Goal: Task Accomplishment & Management: Use online tool/utility

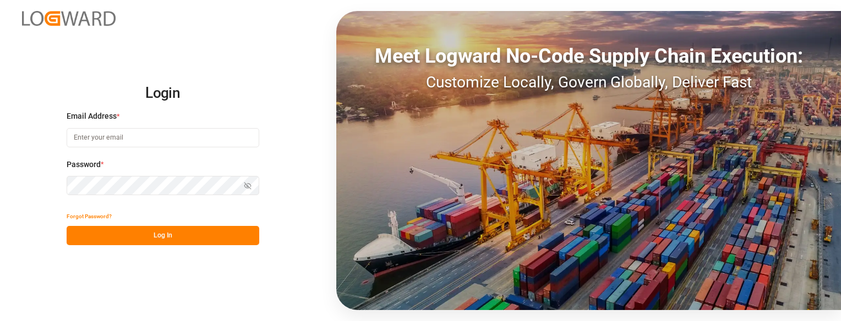
type input "[EMAIL_ADDRESS][DOMAIN_NAME]"
click at [196, 233] on button "Log In" at bounding box center [163, 235] width 193 height 19
type input "[EMAIL_ADDRESS][DOMAIN_NAME]"
click at [239, 236] on button "Log In" at bounding box center [163, 235] width 193 height 19
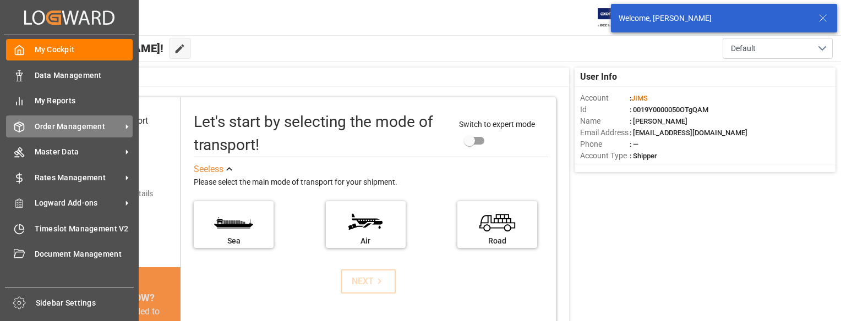
click at [24, 124] on icon at bounding box center [19, 127] width 11 height 11
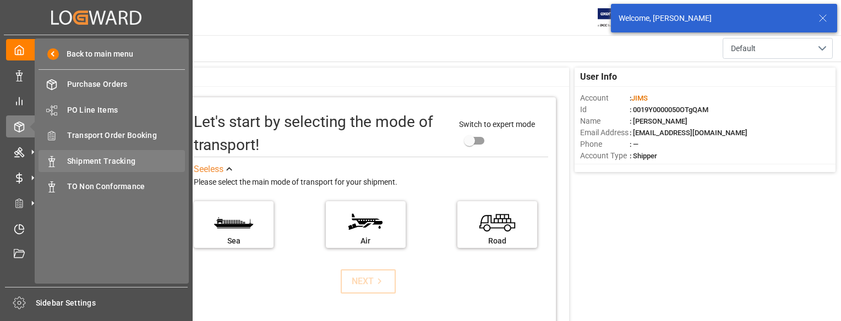
click at [72, 161] on span "Shipment Tracking" at bounding box center [126, 162] width 118 height 12
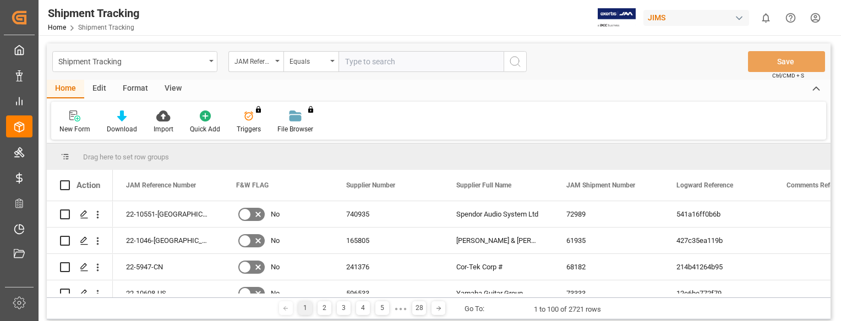
type input "22-10566-ID"
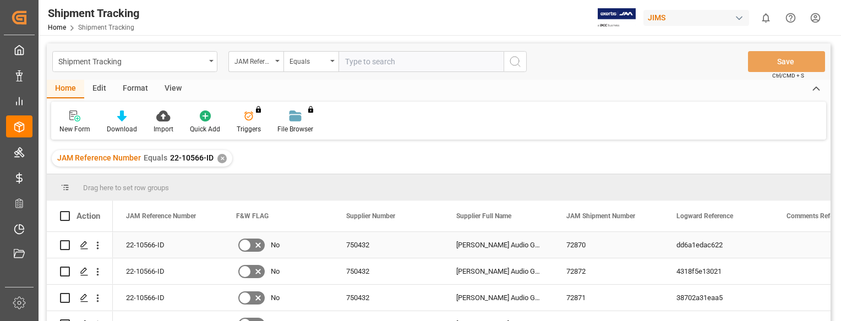
click at [139, 246] on div "22-10566-ID" at bounding box center [168, 245] width 110 height 26
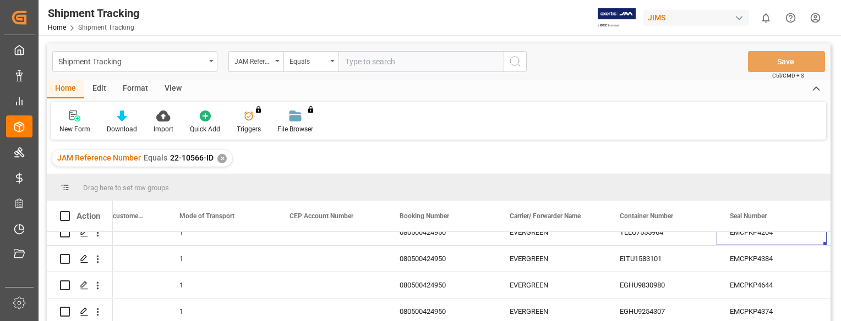
scroll to position [17, 0]
click at [84, 307] on icon "Press SPACE to select this row." at bounding box center [84, 311] width 9 height 9
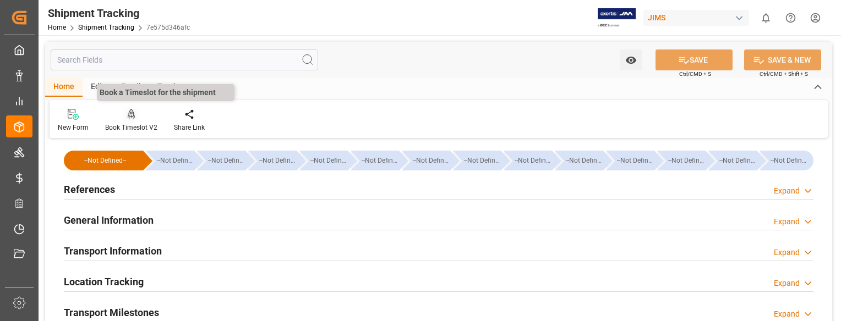
click at [126, 114] on div at bounding box center [131, 114] width 52 height 12
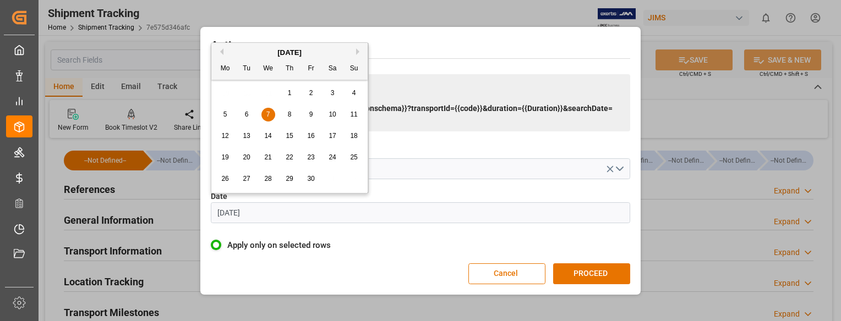
click at [267, 211] on input "[DATE]" at bounding box center [420, 213] width 419 height 21
click at [358, 53] on button "Next Month" at bounding box center [359, 51] width 7 height 7
click at [358, 52] on button "Next Month" at bounding box center [359, 51] width 7 height 7
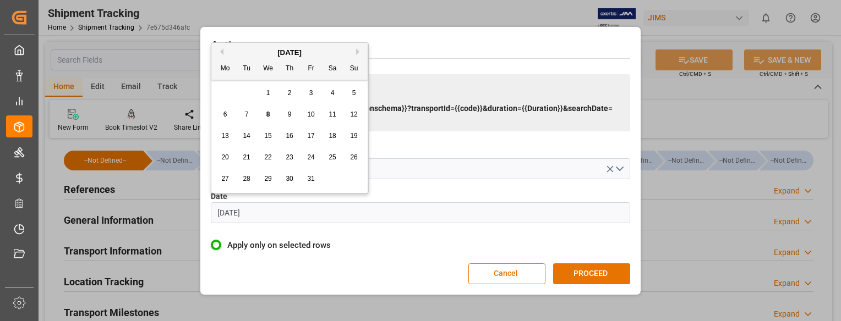
click at [289, 115] on span "9" at bounding box center [290, 115] width 4 height 8
type input "[DATE]"
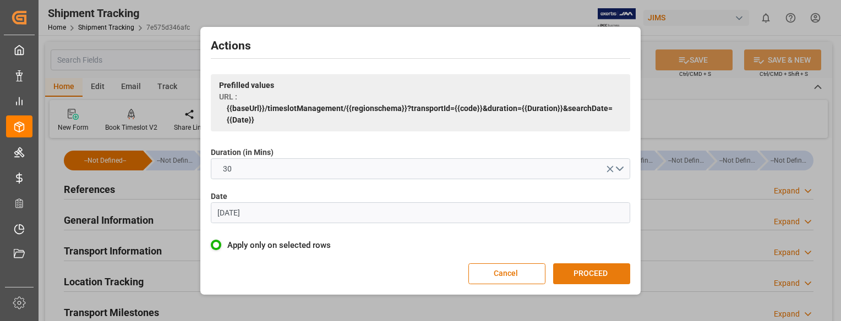
click at [611, 275] on button "PROCEED" at bounding box center [591, 274] width 77 height 21
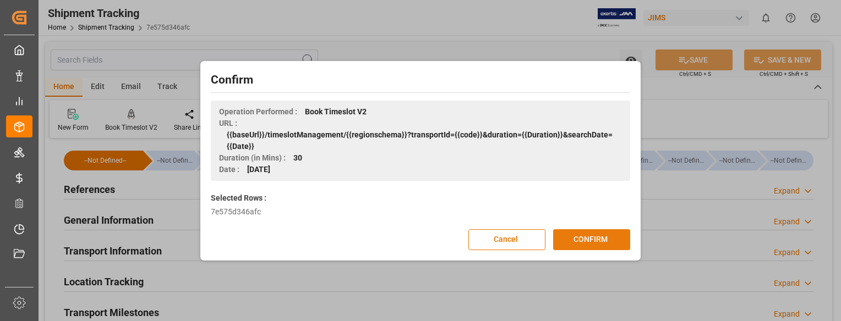
click at [586, 246] on button "CONFIRM" at bounding box center [591, 239] width 77 height 21
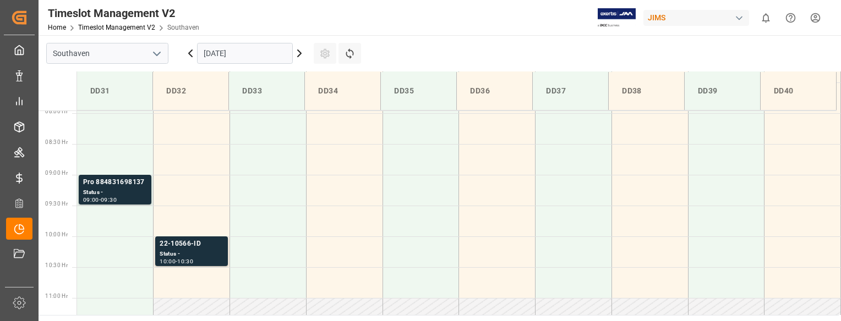
scroll to position [500, 0]
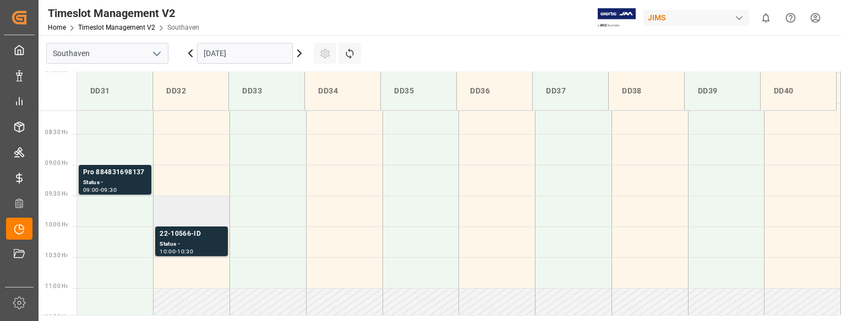
click at [200, 211] on td at bounding box center [192, 211] width 76 height 31
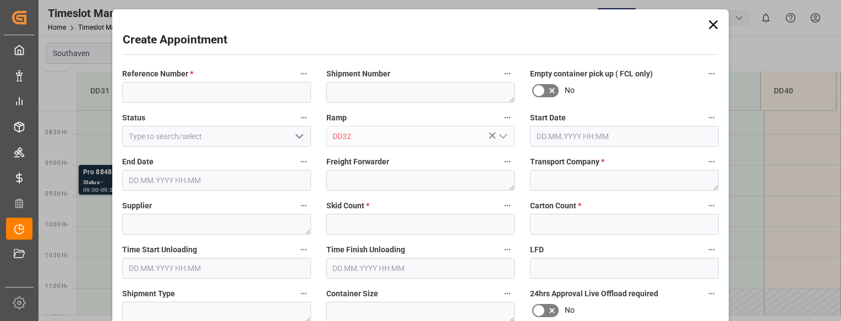
type input "09.10.2025 09:30"
type input "09.10.2025 10:00"
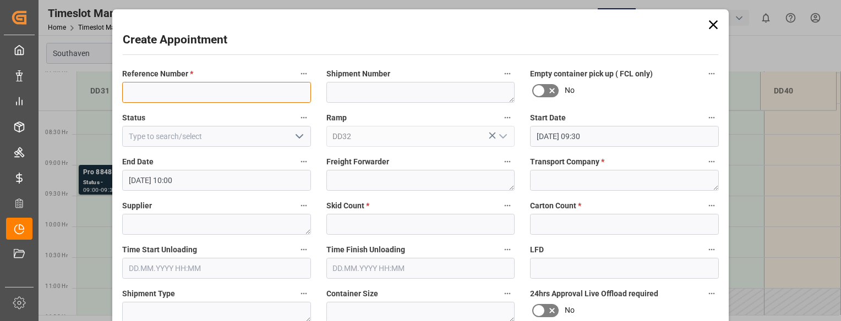
click at [178, 97] on input at bounding box center [216, 92] width 189 height 21
paste input "22-10566-ID"
type input "22-10566-ID"
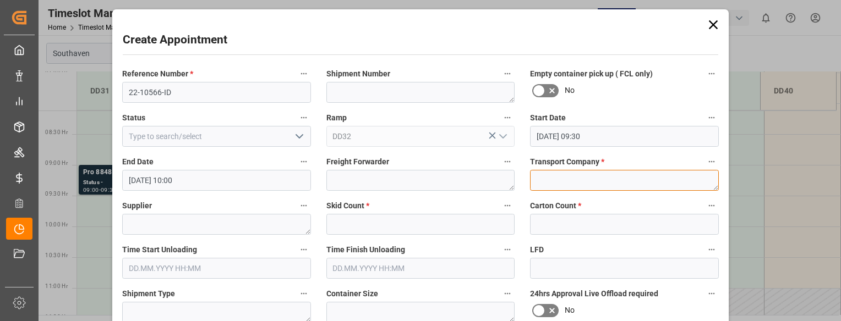
click at [548, 176] on textarea at bounding box center [624, 180] width 189 height 21
type textarea "Mainstream"
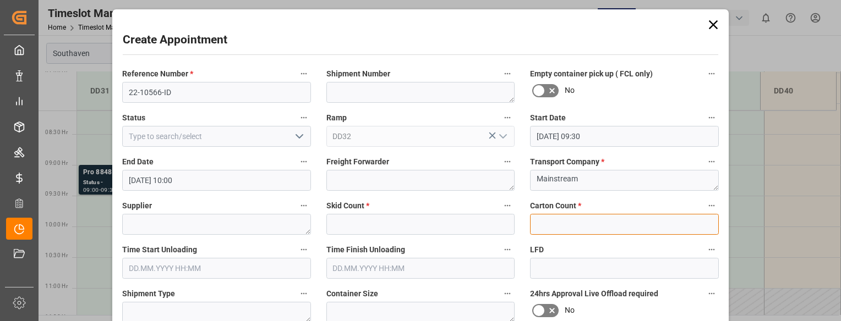
click at [551, 220] on input "text" at bounding box center [624, 224] width 189 height 21
type input "0"
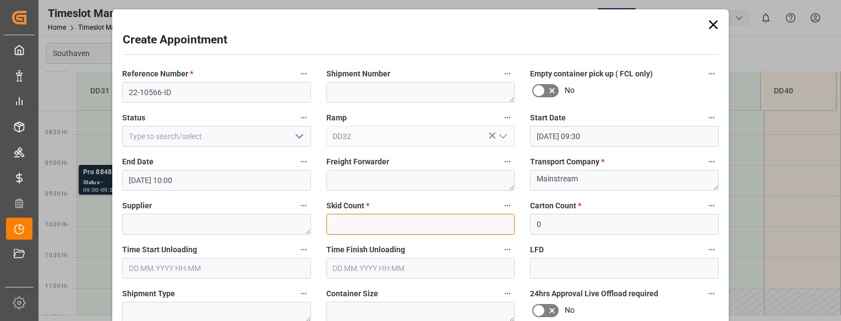
click at [343, 221] on input "text" at bounding box center [420, 224] width 189 height 21
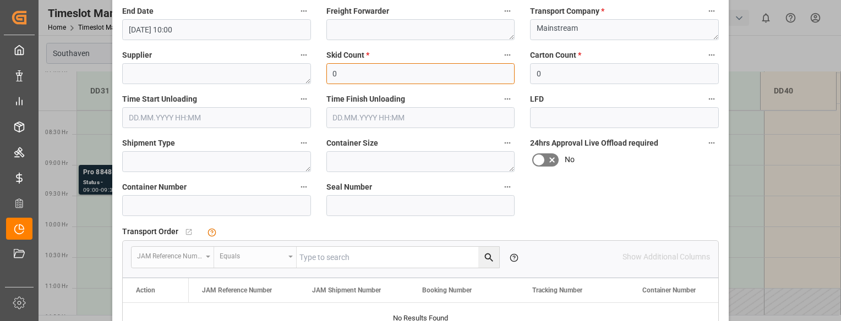
scroll to position [152, 0]
type input "0"
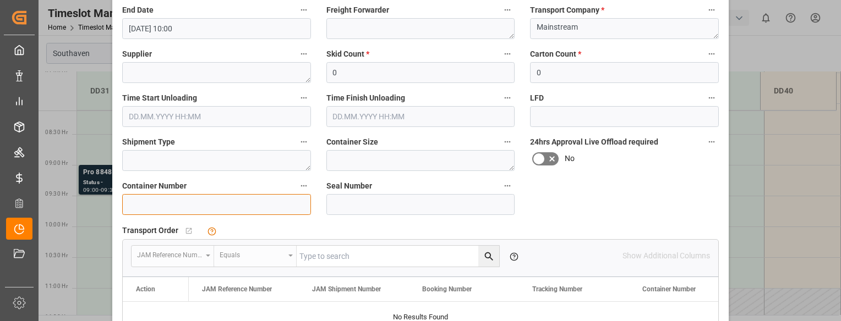
click at [250, 207] on input at bounding box center [216, 204] width 189 height 21
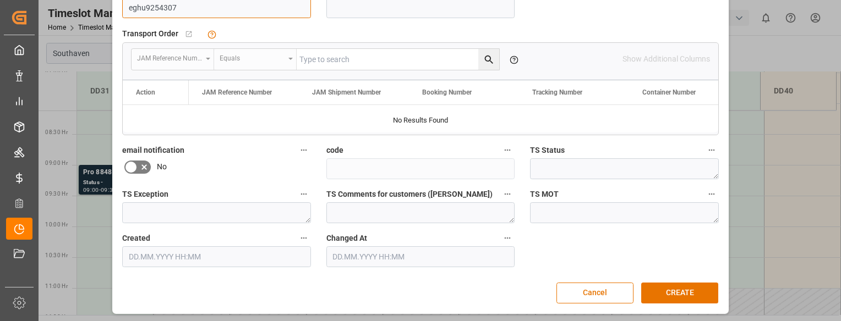
scroll to position [351, 0]
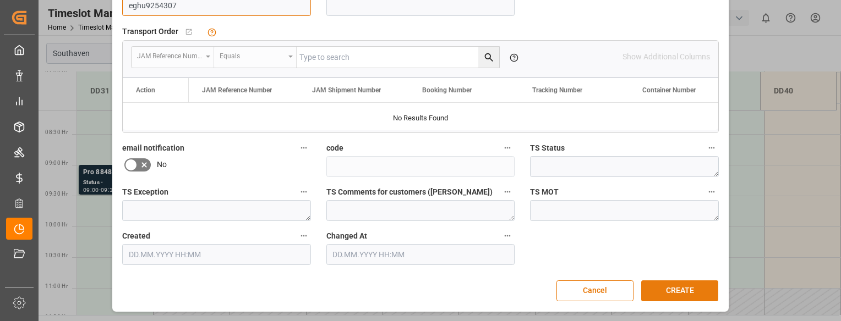
type input "eghu9254307"
click at [696, 287] on button "CREATE" at bounding box center [679, 291] width 77 height 21
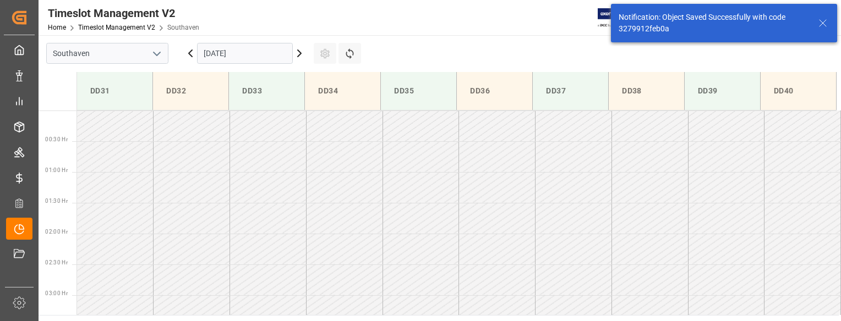
scroll to position [486, 0]
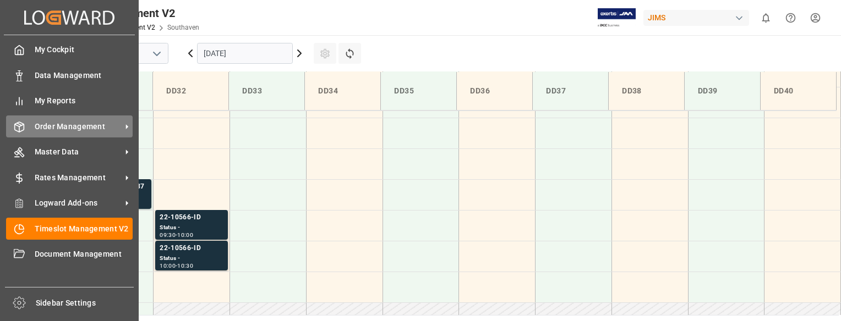
click at [30, 124] on div "Order Management Order Management" at bounding box center [69, 126] width 127 height 21
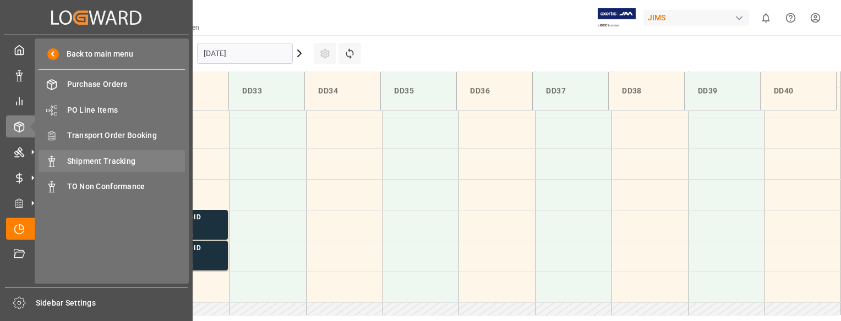
click at [86, 159] on span "Shipment Tracking" at bounding box center [126, 162] width 118 height 12
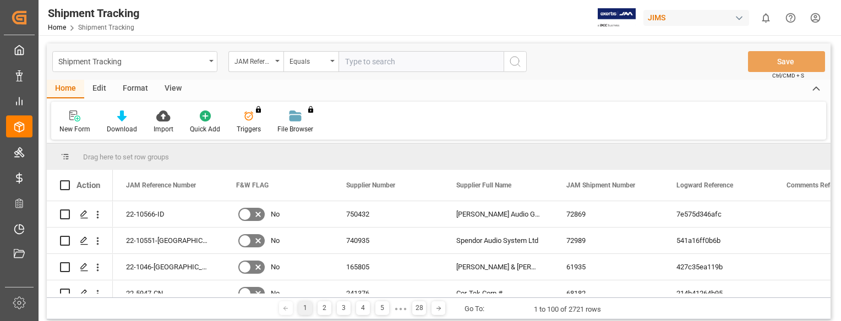
drag, startPoint x: 360, startPoint y: 64, endPoint x: 354, endPoint y: 62, distance: 5.9
click at [354, 62] on input "text" at bounding box center [420, 61] width 165 height 21
paste input "22-10566-ID"
type input "22-10566-ID"
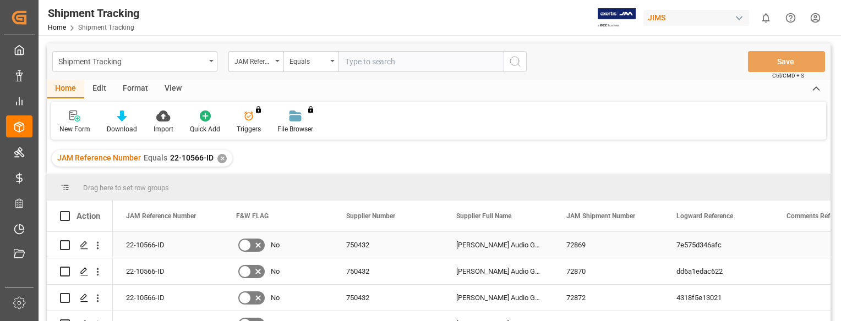
click at [147, 245] on div "22-10566-ID" at bounding box center [168, 245] width 110 height 26
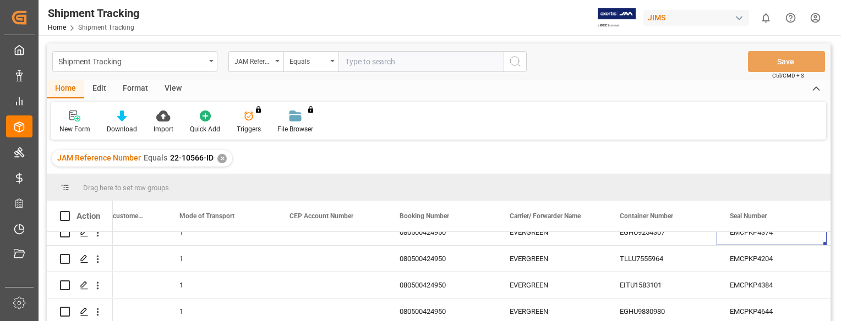
scroll to position [17, 0]
click at [87, 307] on icon "Press SPACE to select this row." at bounding box center [84, 311] width 9 height 9
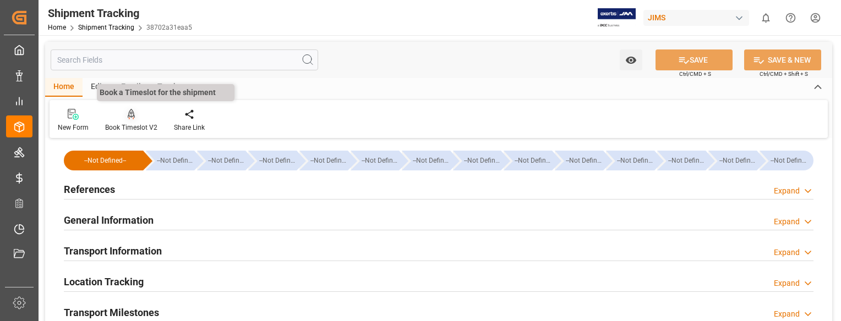
click at [136, 117] on div at bounding box center [131, 114] width 52 height 12
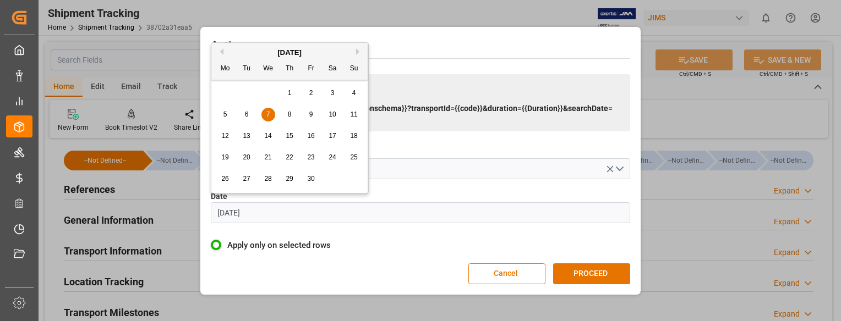
click at [278, 209] on input "[DATE]" at bounding box center [420, 213] width 419 height 21
click at [356, 52] on div "[DATE]" at bounding box center [289, 52] width 156 height 11
click at [359, 51] on button "Next Month" at bounding box center [359, 51] width 7 height 7
click at [358, 51] on button "Next Month" at bounding box center [359, 51] width 7 height 7
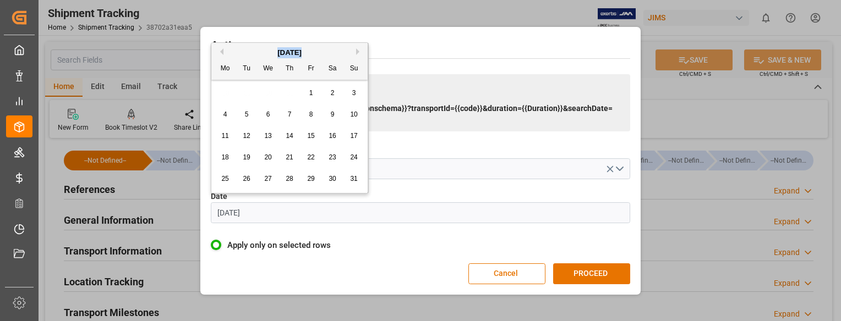
click at [358, 51] on button "Next Month" at bounding box center [359, 51] width 7 height 7
click at [288, 115] on span "9" at bounding box center [290, 115] width 4 height 8
type input "[DATE]"
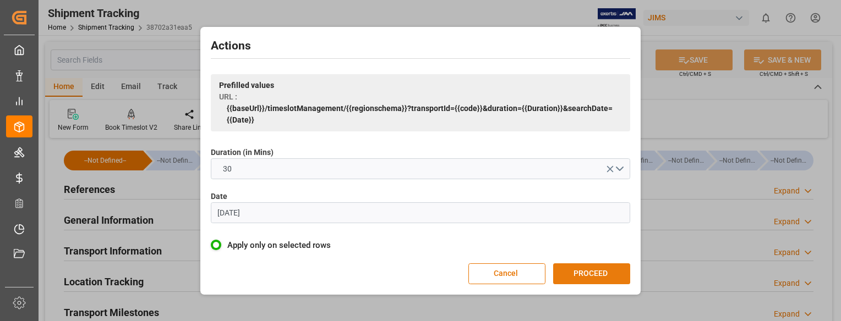
click at [614, 271] on button "PROCEED" at bounding box center [591, 274] width 77 height 21
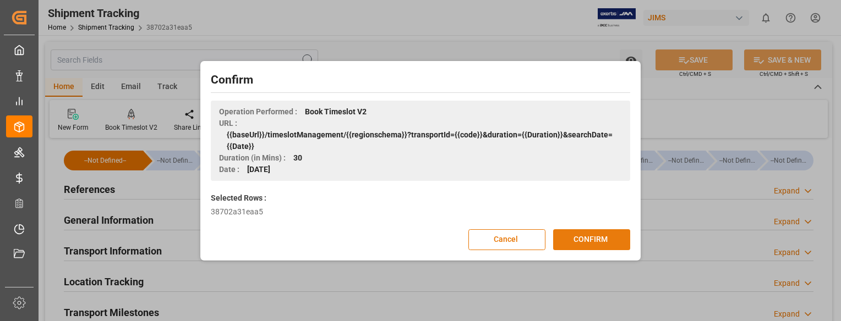
click at [614, 242] on button "CONFIRM" at bounding box center [591, 239] width 77 height 21
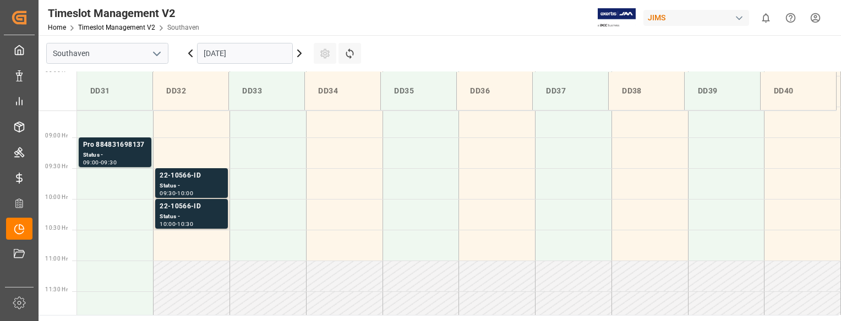
scroll to position [521, 0]
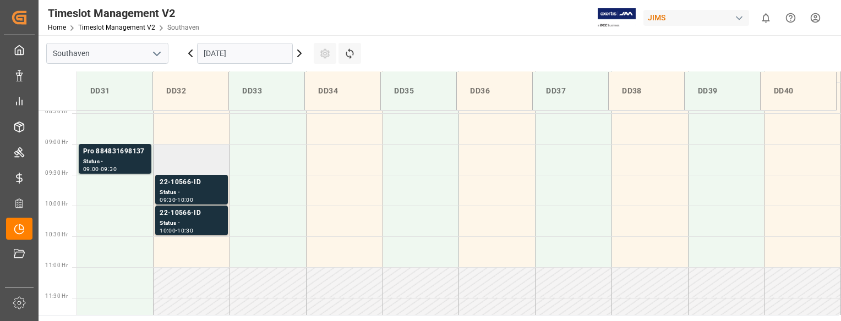
click at [218, 157] on td at bounding box center [192, 159] width 76 height 31
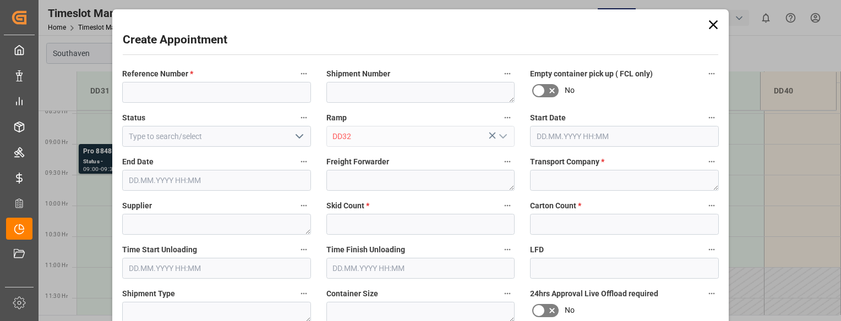
type input "09.10.2025 09:00"
type input "09.10.2025 09:30"
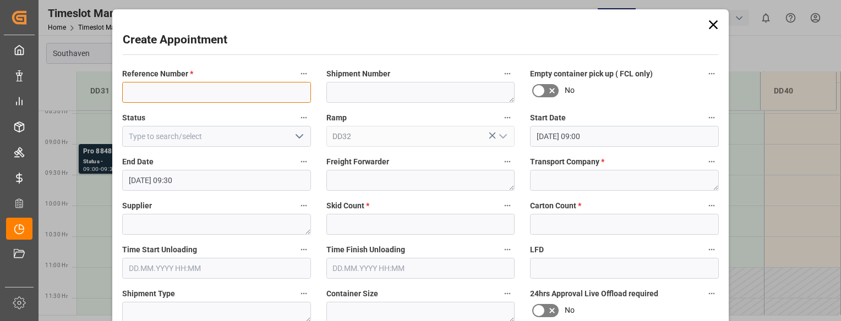
click at [201, 91] on input at bounding box center [216, 92] width 189 height 21
paste input "22-10566-ID"
type input "22-10566-ID"
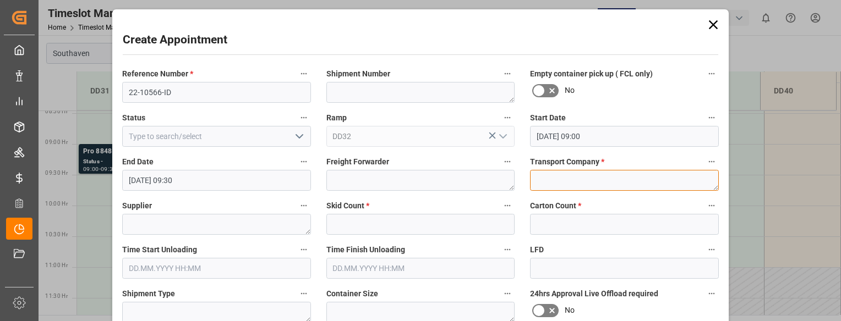
click at [546, 173] on textarea at bounding box center [624, 180] width 189 height 21
type textarea "Mainstream"
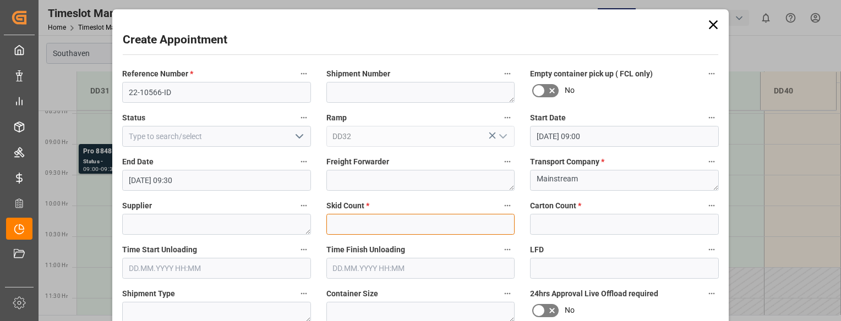
click at [453, 222] on input "text" at bounding box center [420, 224] width 189 height 21
type input "0"
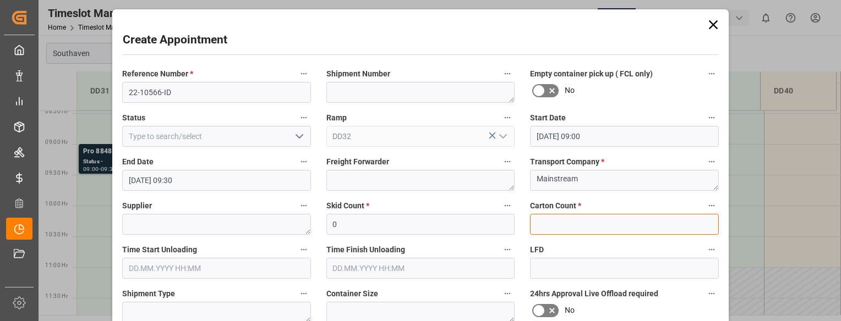
click at [550, 223] on input "text" at bounding box center [624, 224] width 189 height 21
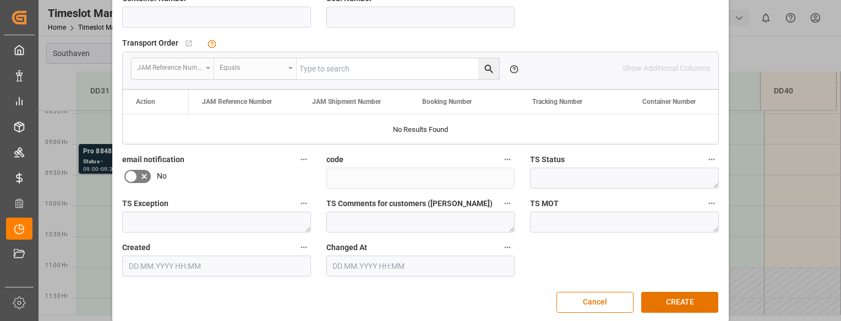
scroll to position [341, 0]
type input "0"
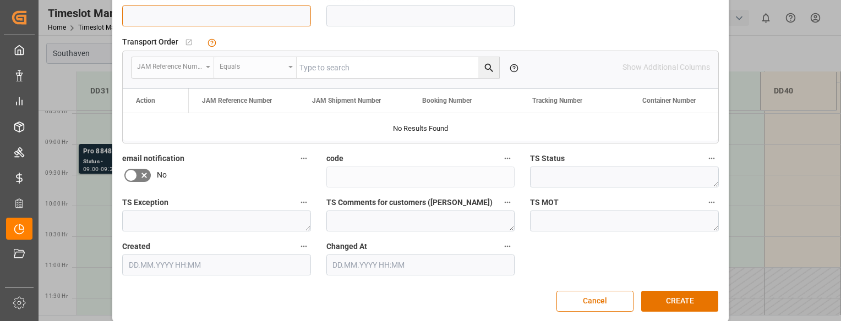
click at [158, 13] on input at bounding box center [216, 16] width 189 height 21
type input "eghu9830980"
click at [669, 300] on button "CREATE" at bounding box center [679, 301] width 77 height 21
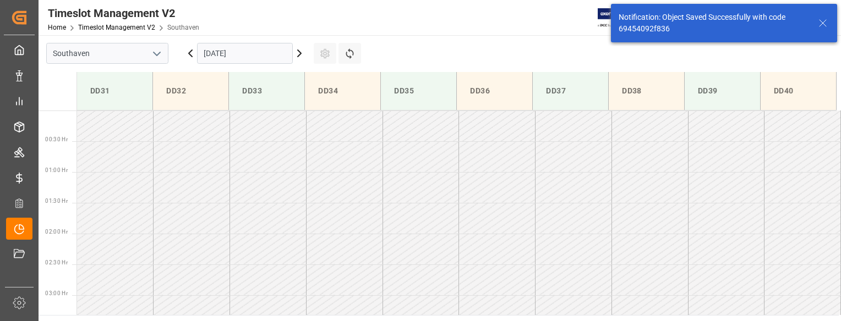
scroll to position [486, 0]
